Goal: Find specific page/section: Find specific page/section

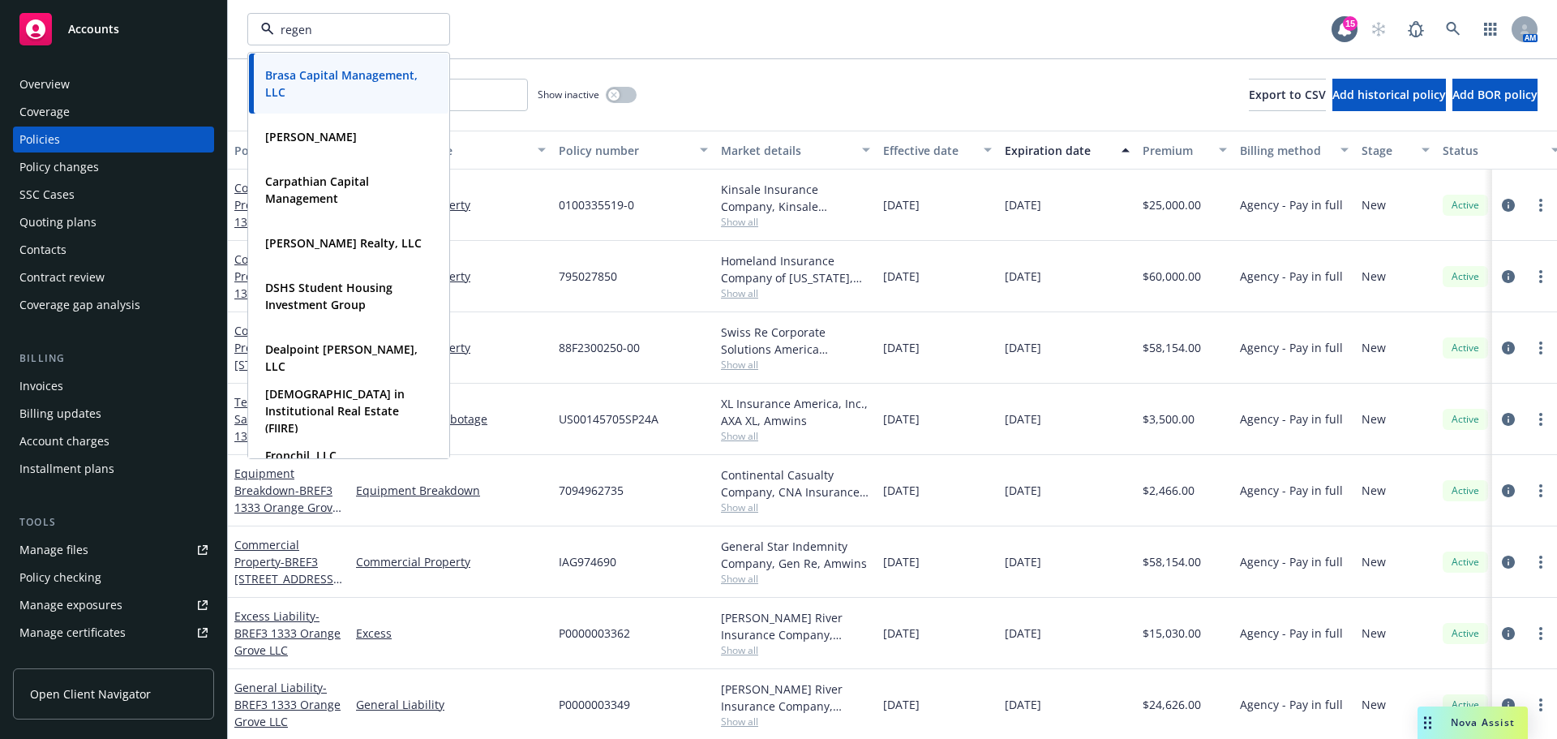
type input "regent"
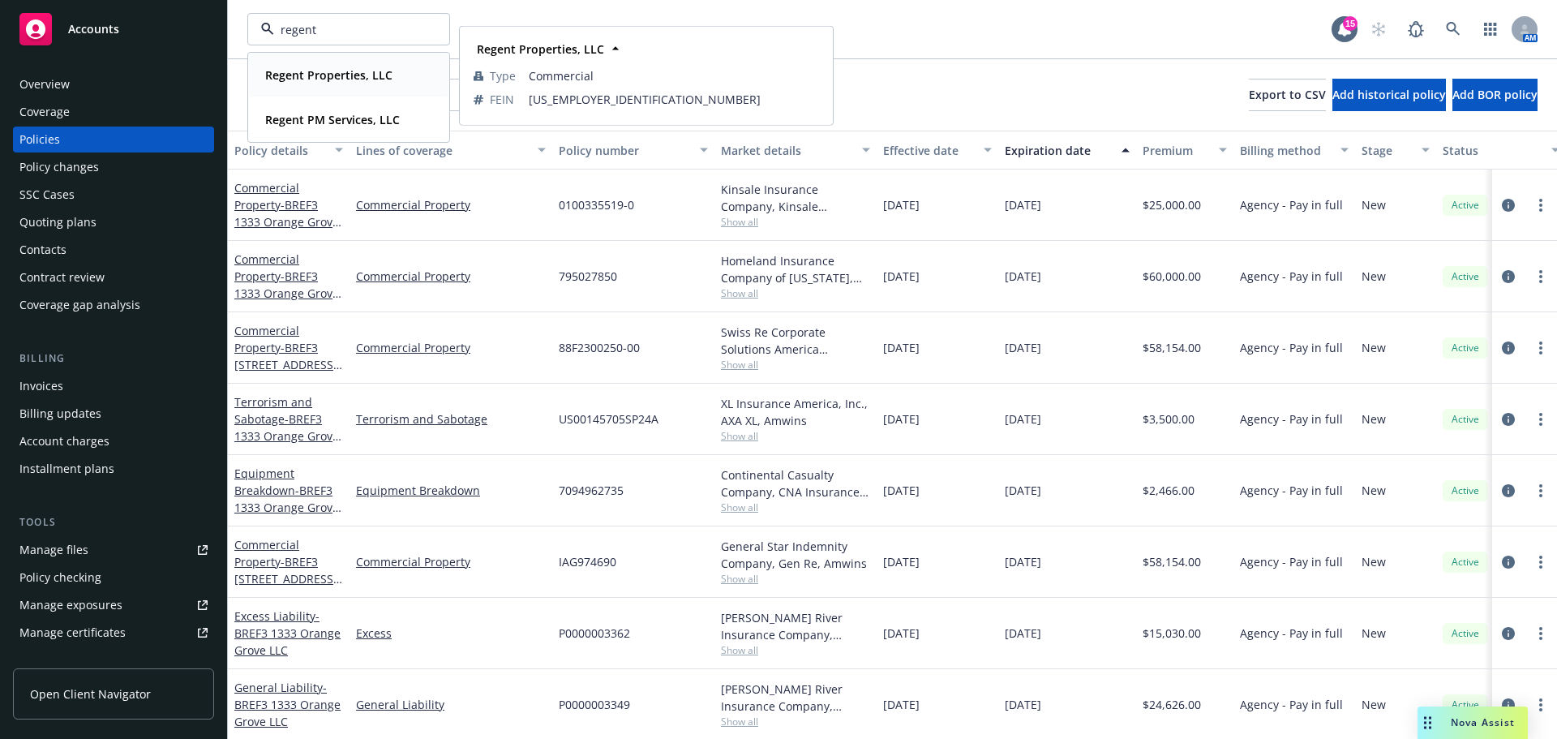
click at [336, 82] on strong "Regent Properties, LLC" at bounding box center [328, 74] width 127 height 15
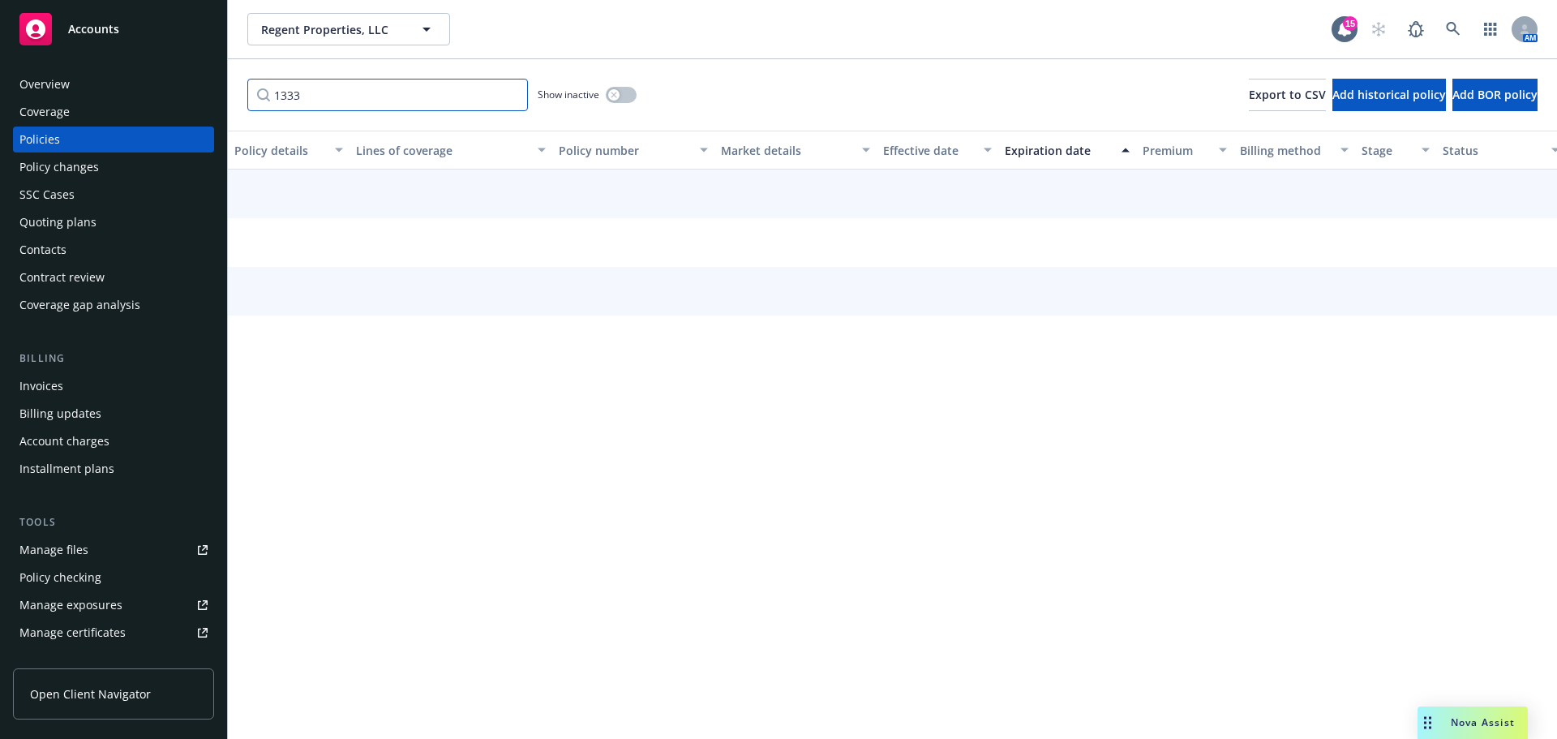
drag, startPoint x: 375, startPoint y: 98, endPoint x: 152, endPoint y: 109, distance: 223.3
click at [152, 109] on div "Accounts Overview Coverage Policies Policy changes SSC Cases Quoting plans Cont…" at bounding box center [778, 369] width 1557 height 739
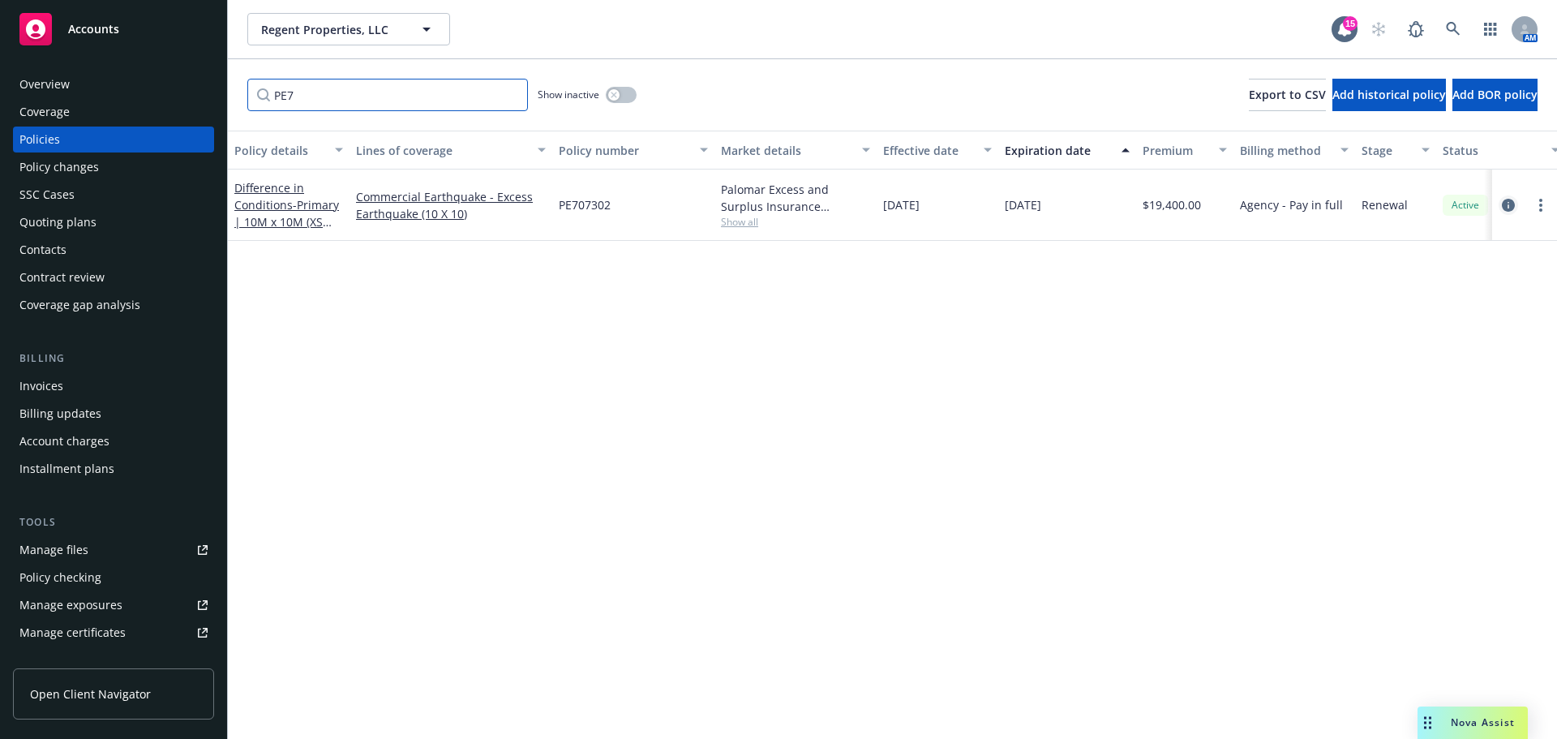
type input "PE7"
click at [1504, 204] on icon "circleInformation" at bounding box center [1508, 205] width 13 height 13
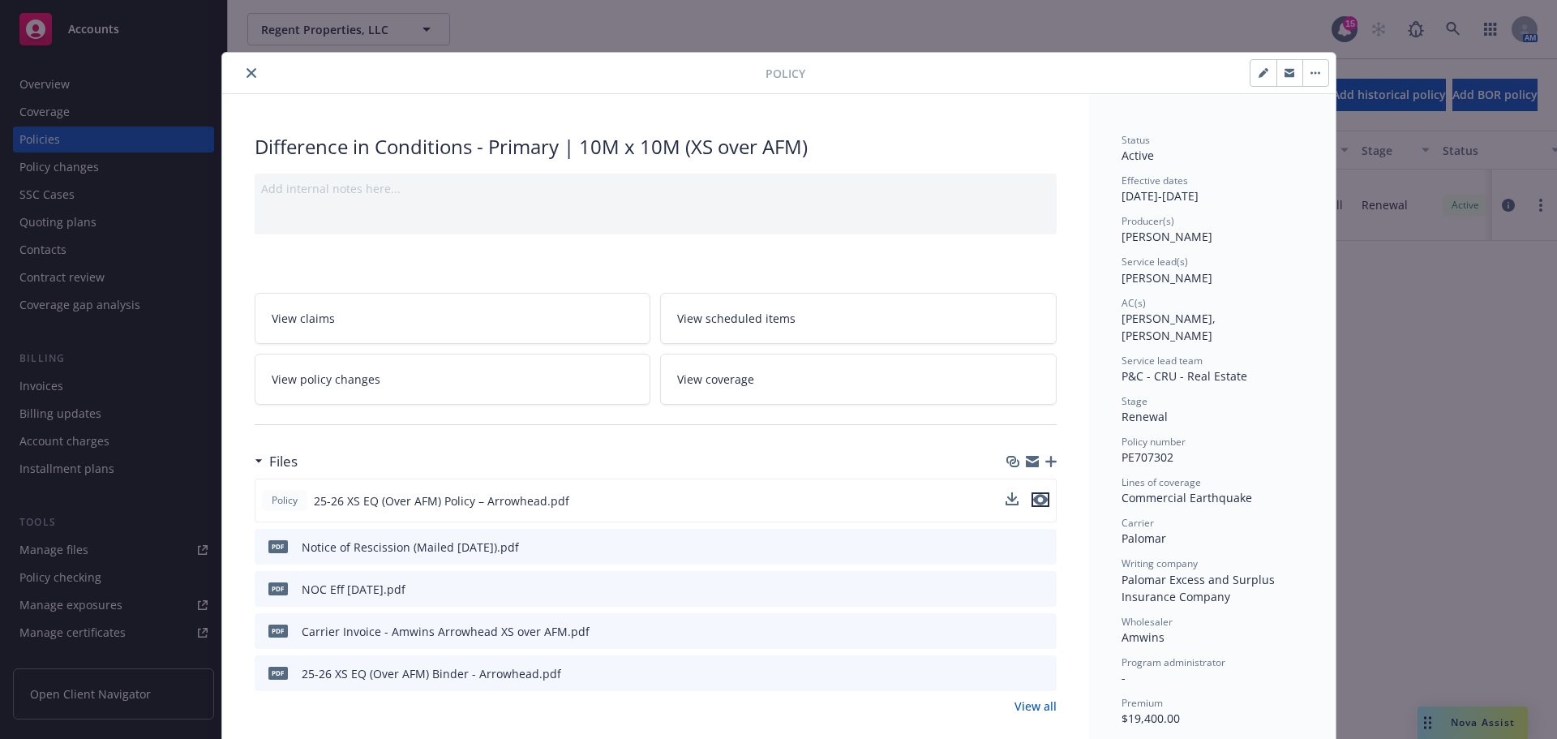
click at [1037, 500] on icon "preview file" at bounding box center [1040, 499] width 15 height 11
